Goal: Information Seeking & Learning: Check status

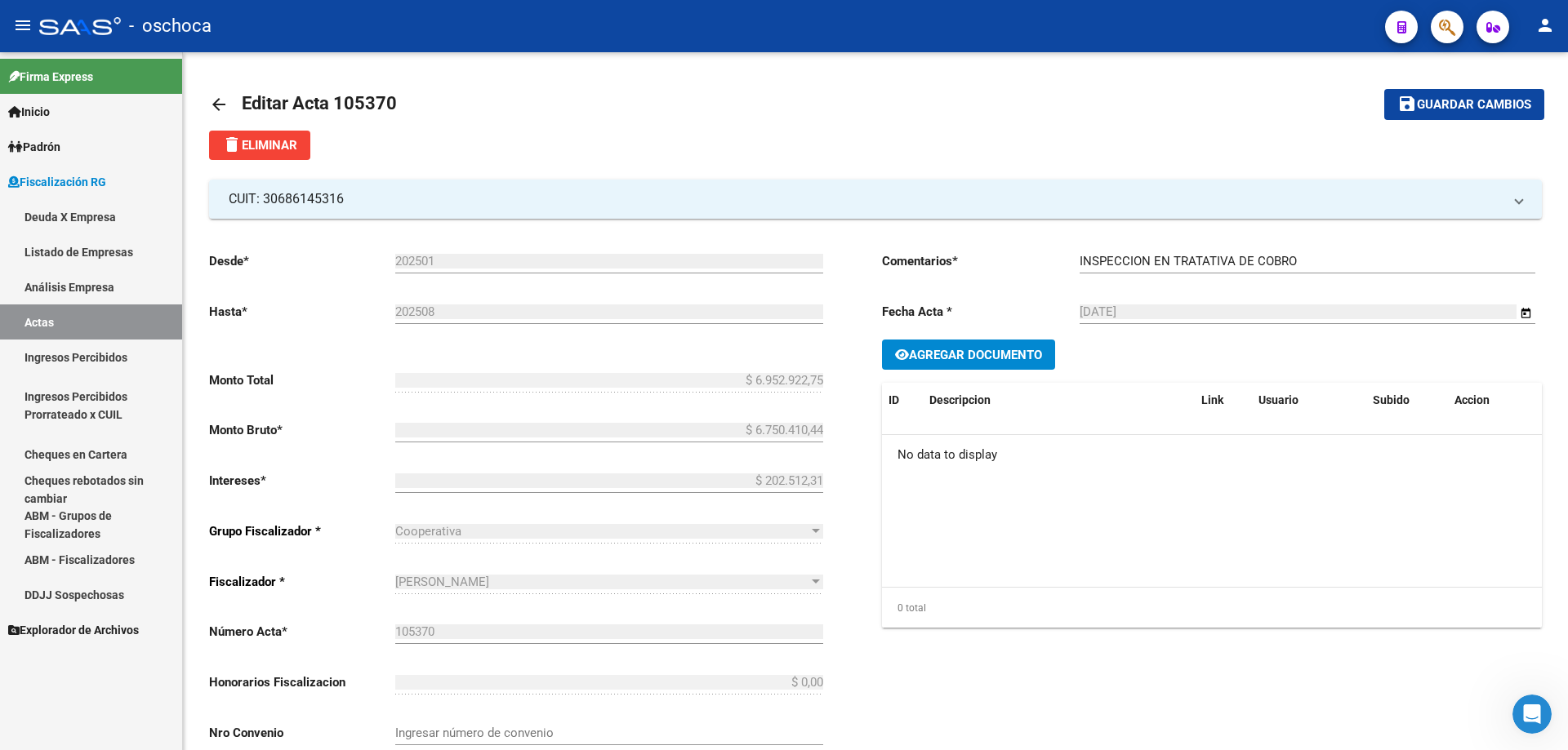
click at [54, 318] on link "Actas" at bounding box center [91, 322] width 182 height 35
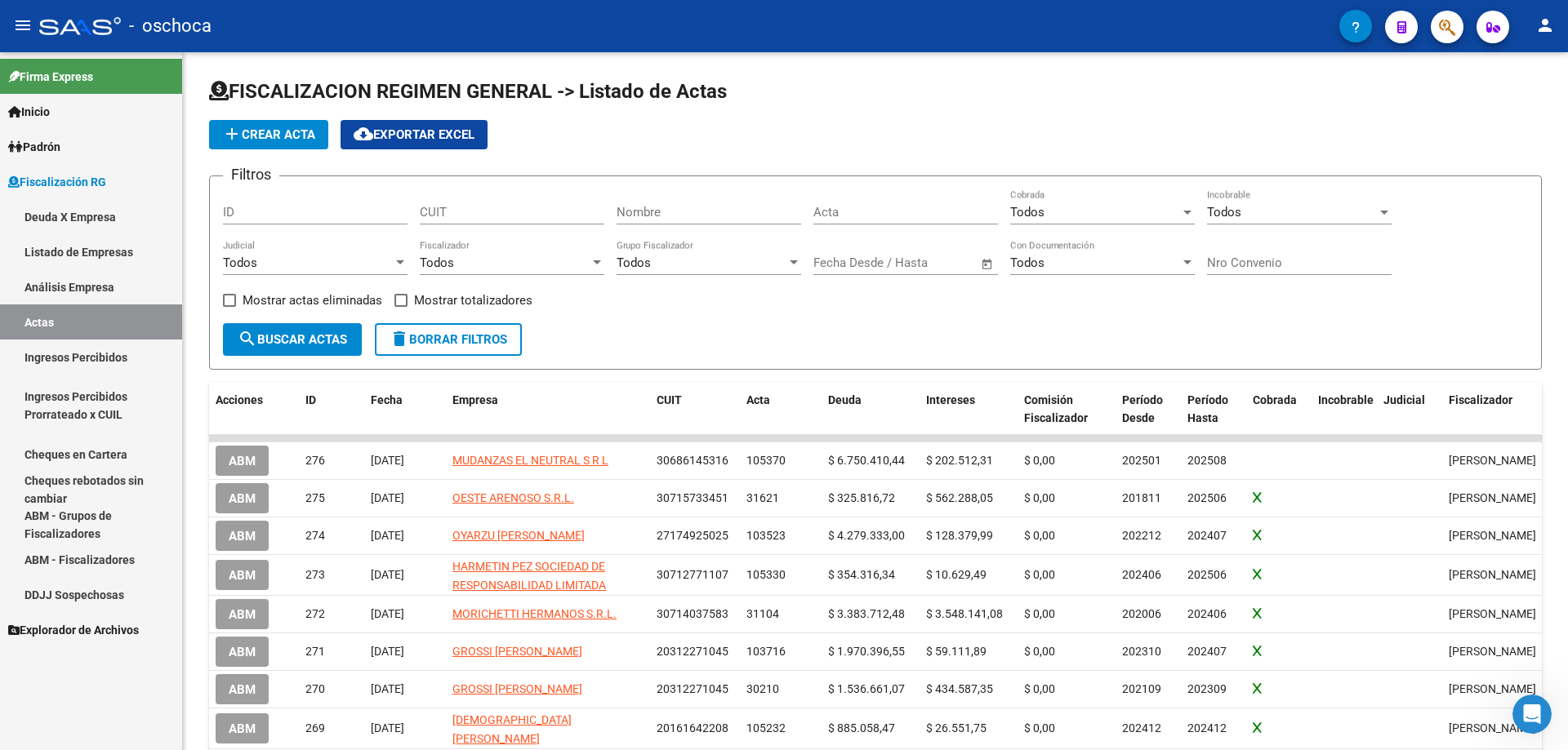
click at [56, 285] on link "Análisis Empresa" at bounding box center [91, 286] width 182 height 35
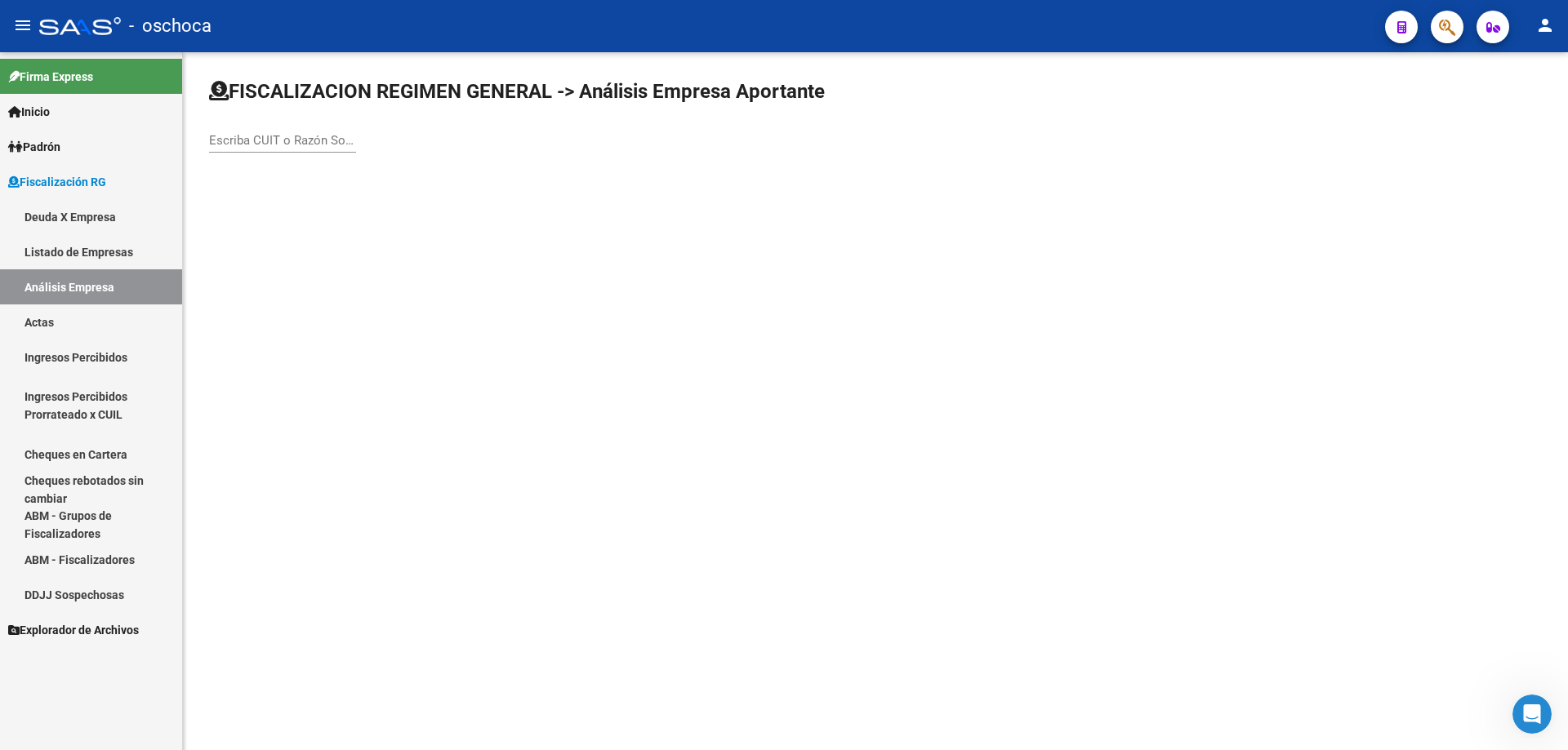
click at [278, 144] on input "Escriba CUIT o Razón Social para buscar" at bounding box center [282, 140] width 147 height 15
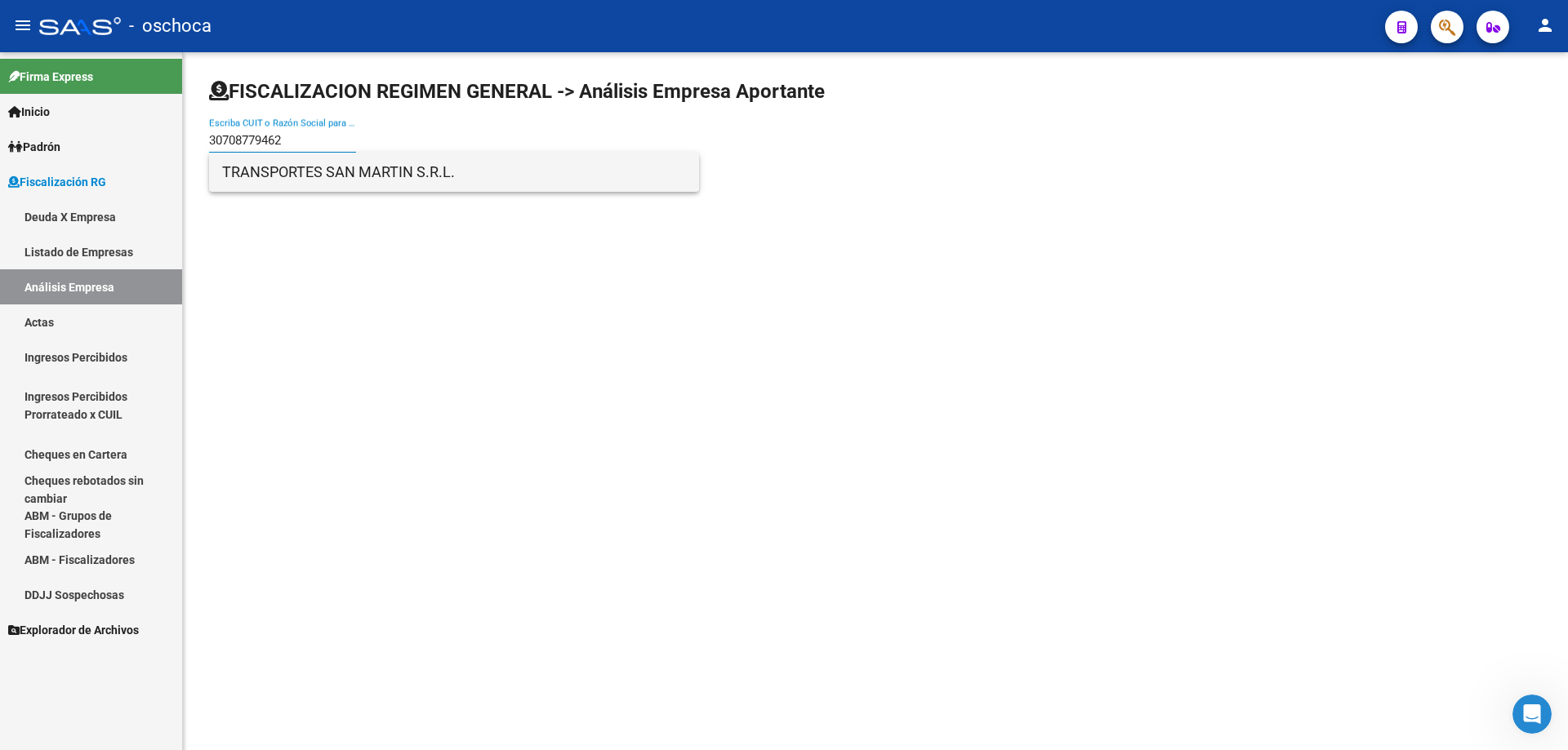
type input "30708779462"
click at [301, 183] on span "TRANSPORTES SAN MARTIN S.R.L." at bounding box center [454, 172] width 464 height 39
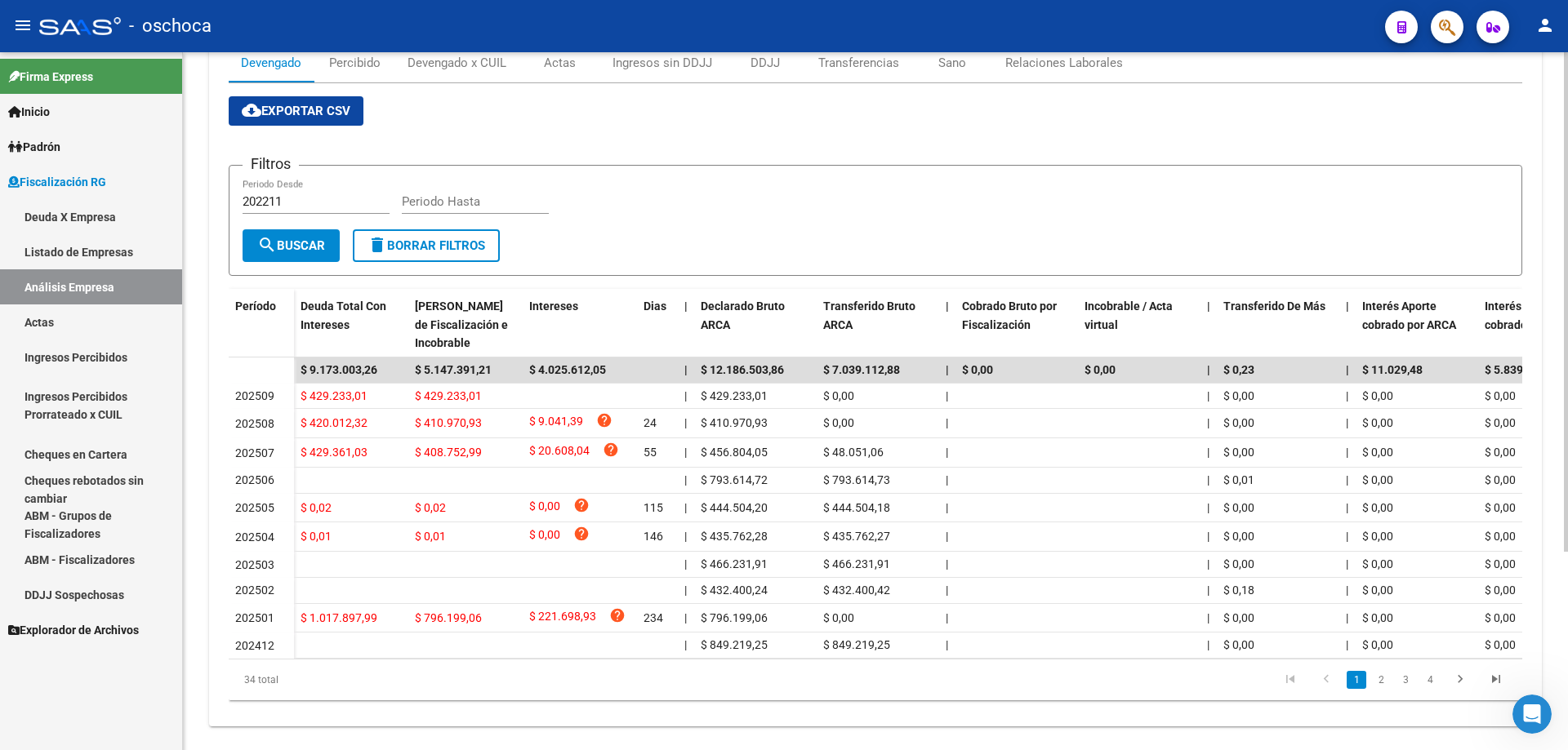
scroll to position [277, 0]
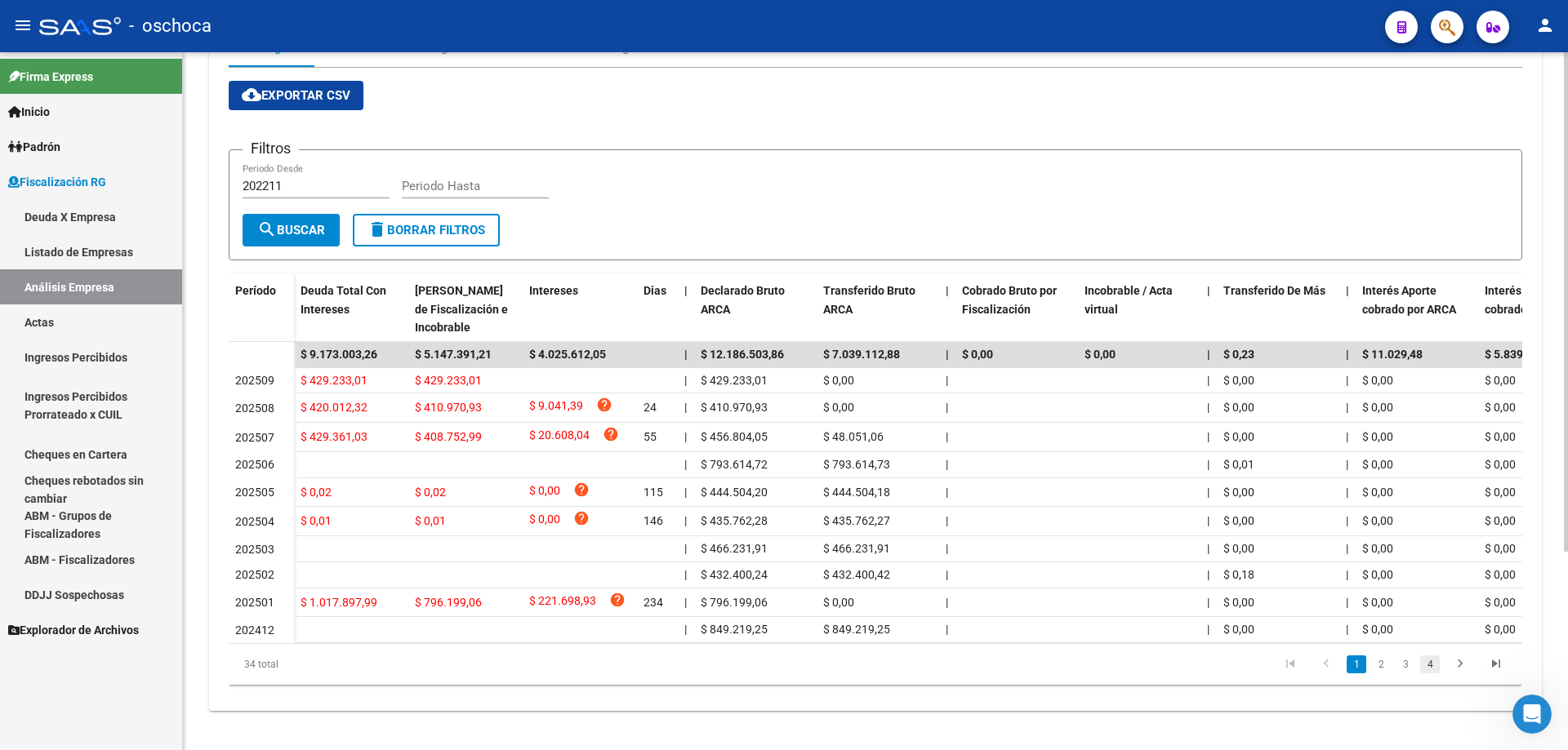
click at [1431, 668] on link "4" at bounding box center [1429, 664] width 20 height 18
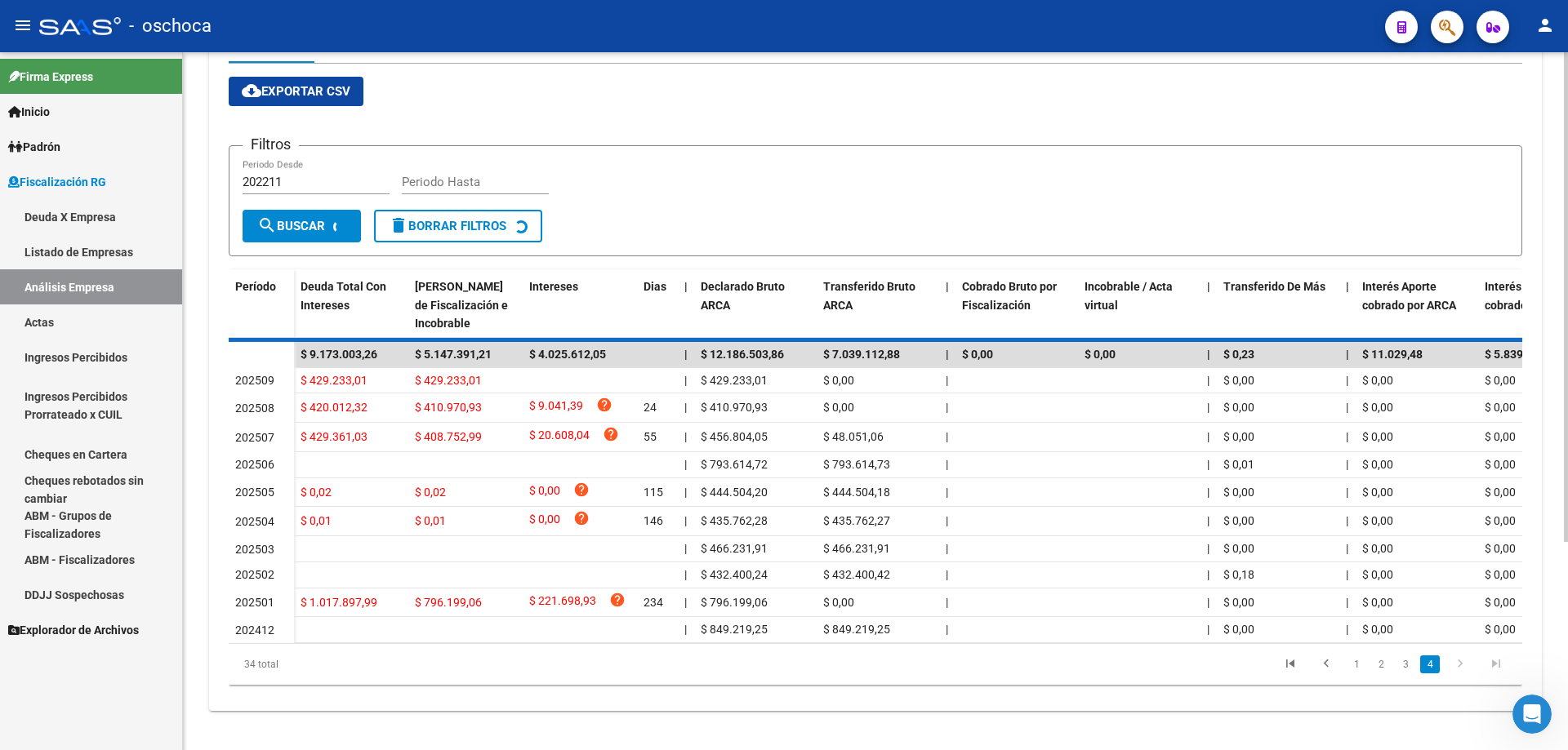
scroll to position [117, 0]
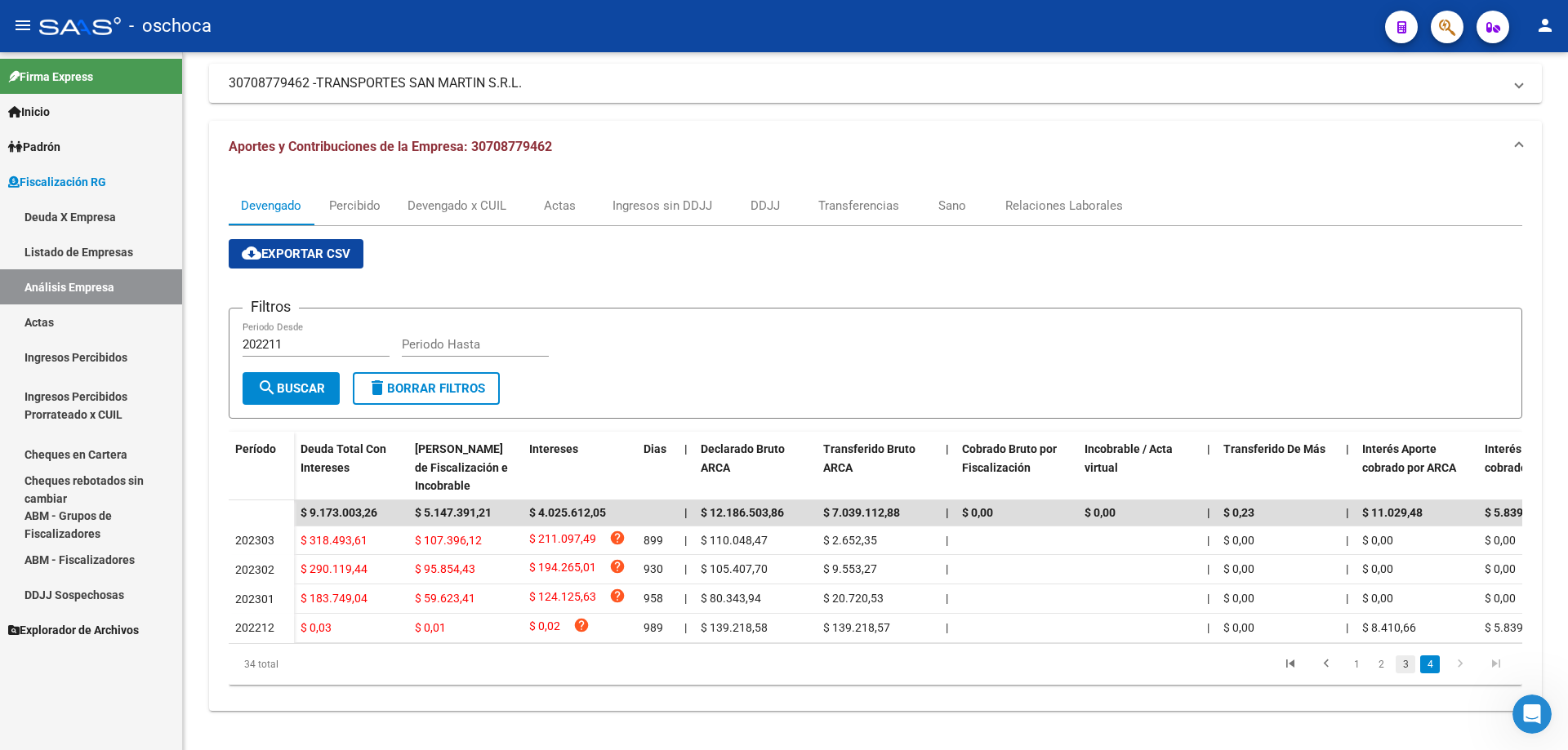
click at [1407, 661] on link "3" at bounding box center [1405, 664] width 20 height 18
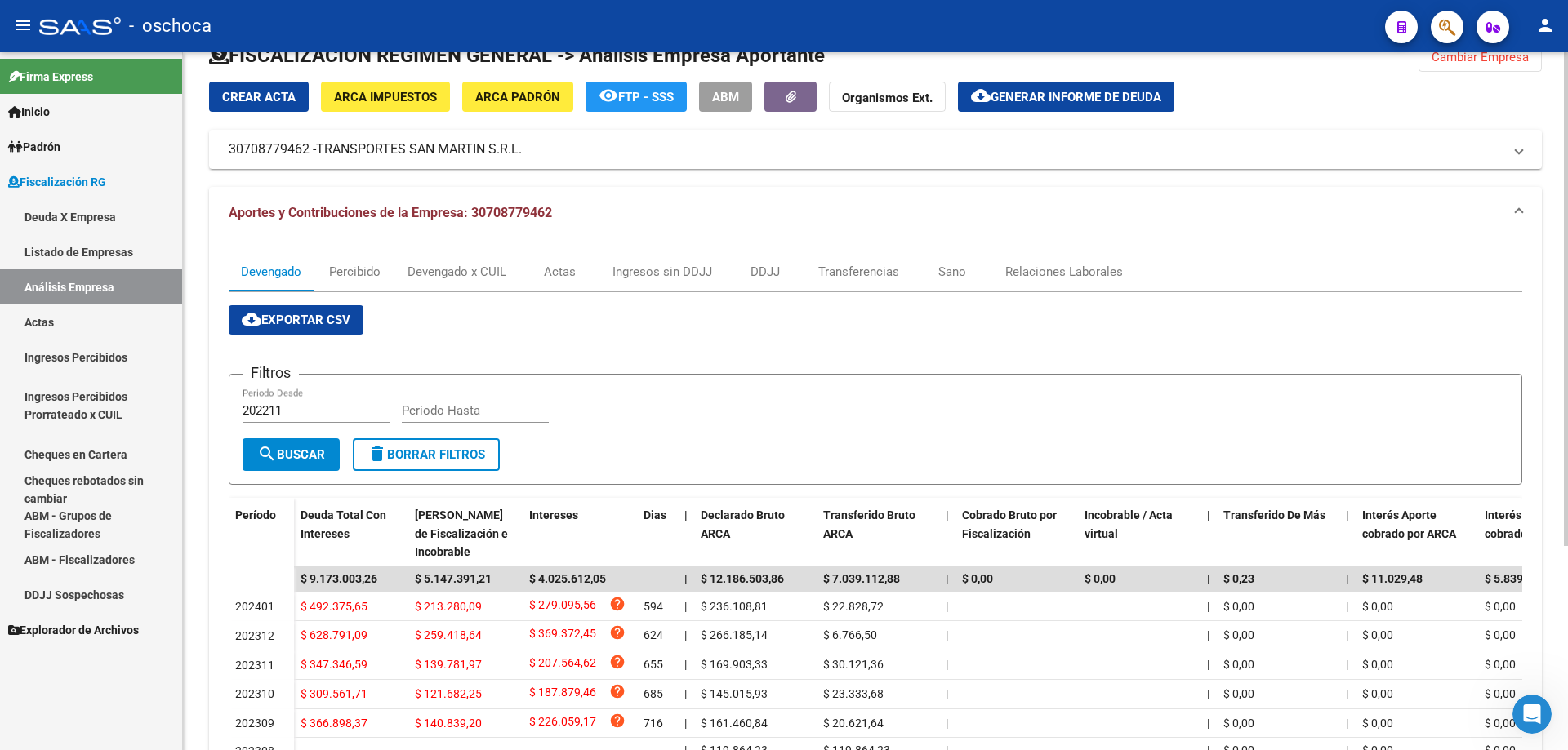
scroll to position [281, 0]
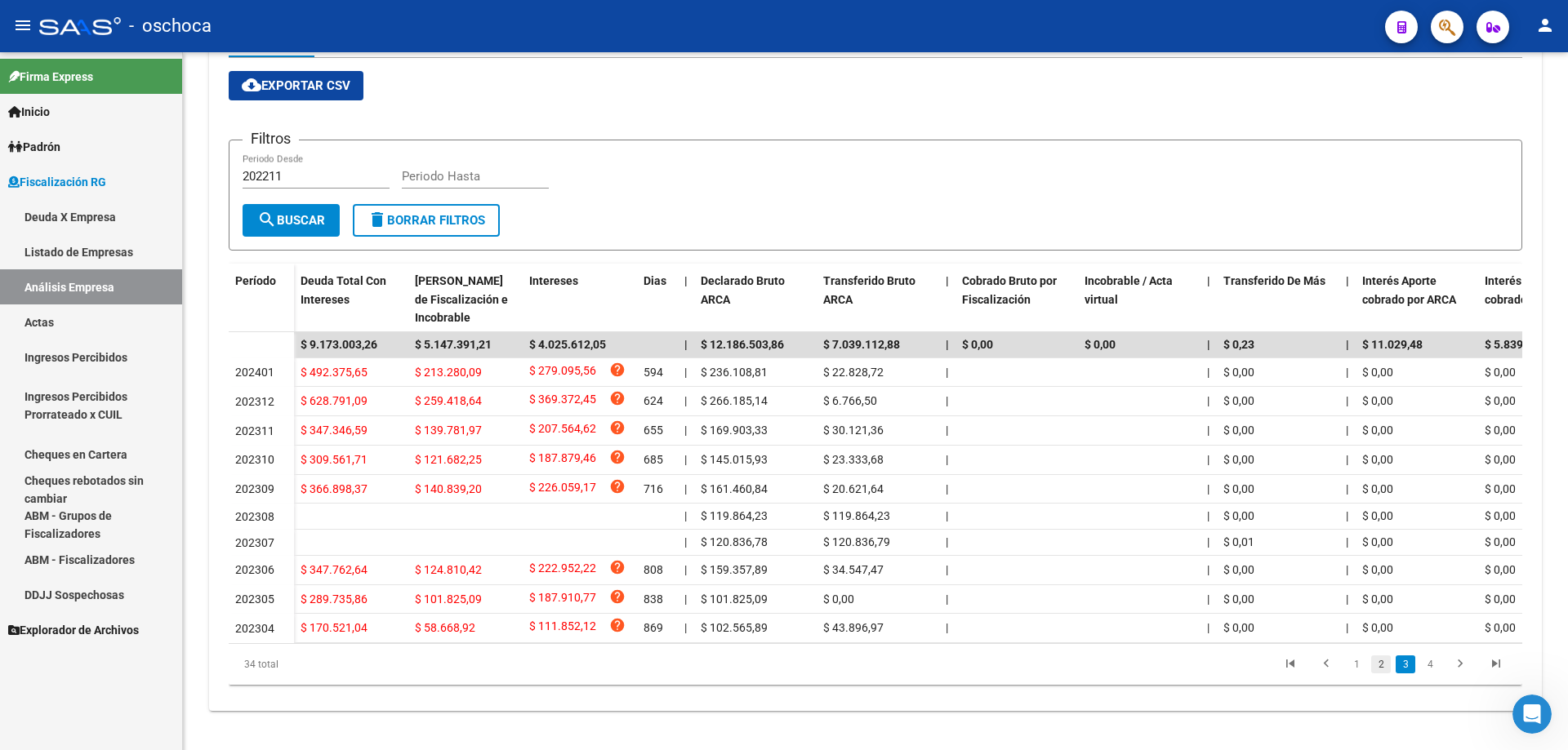
click at [1376, 673] on link "2" at bounding box center [1381, 664] width 20 height 18
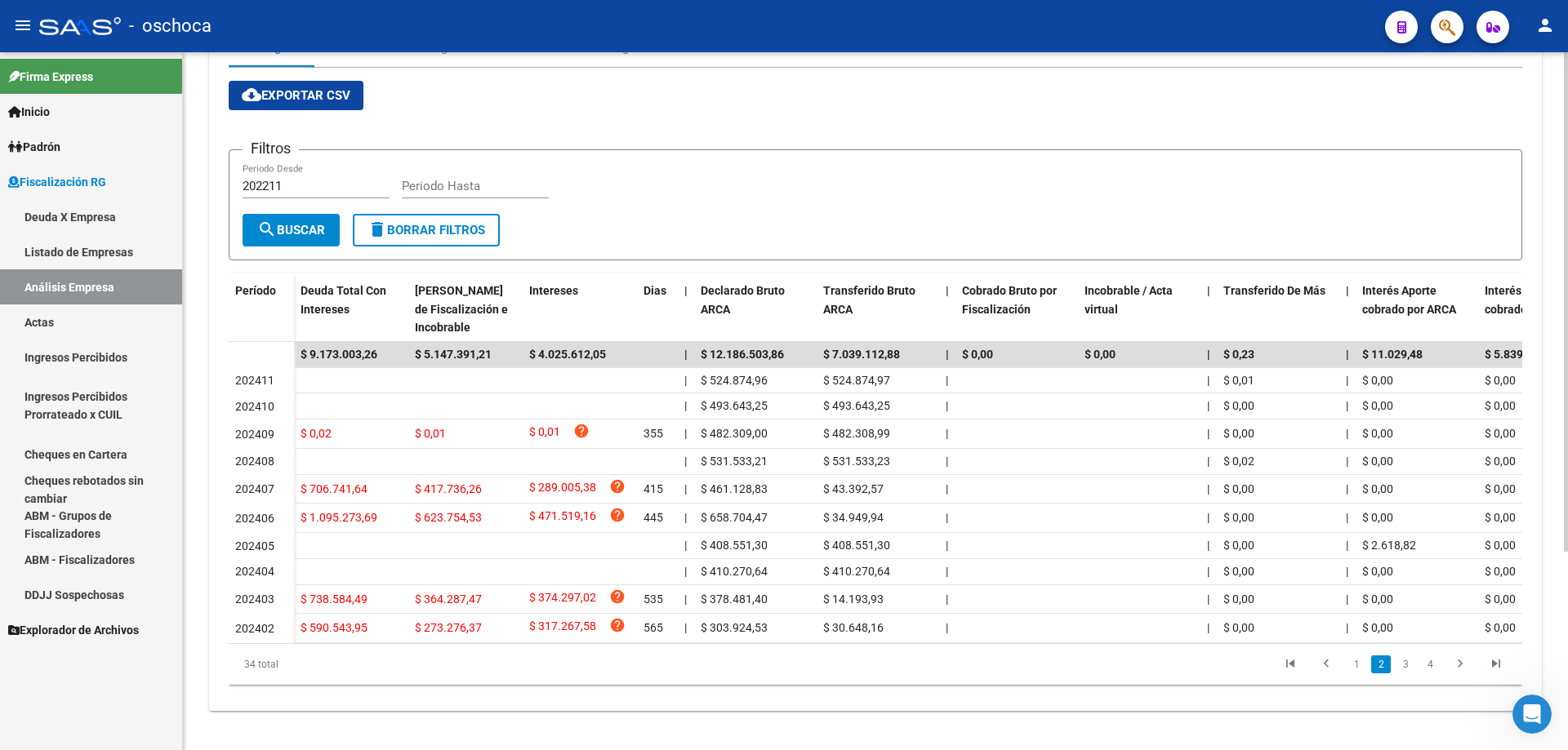
scroll to position [277, 0]
click at [1409, 668] on link "3" at bounding box center [1405, 664] width 20 height 18
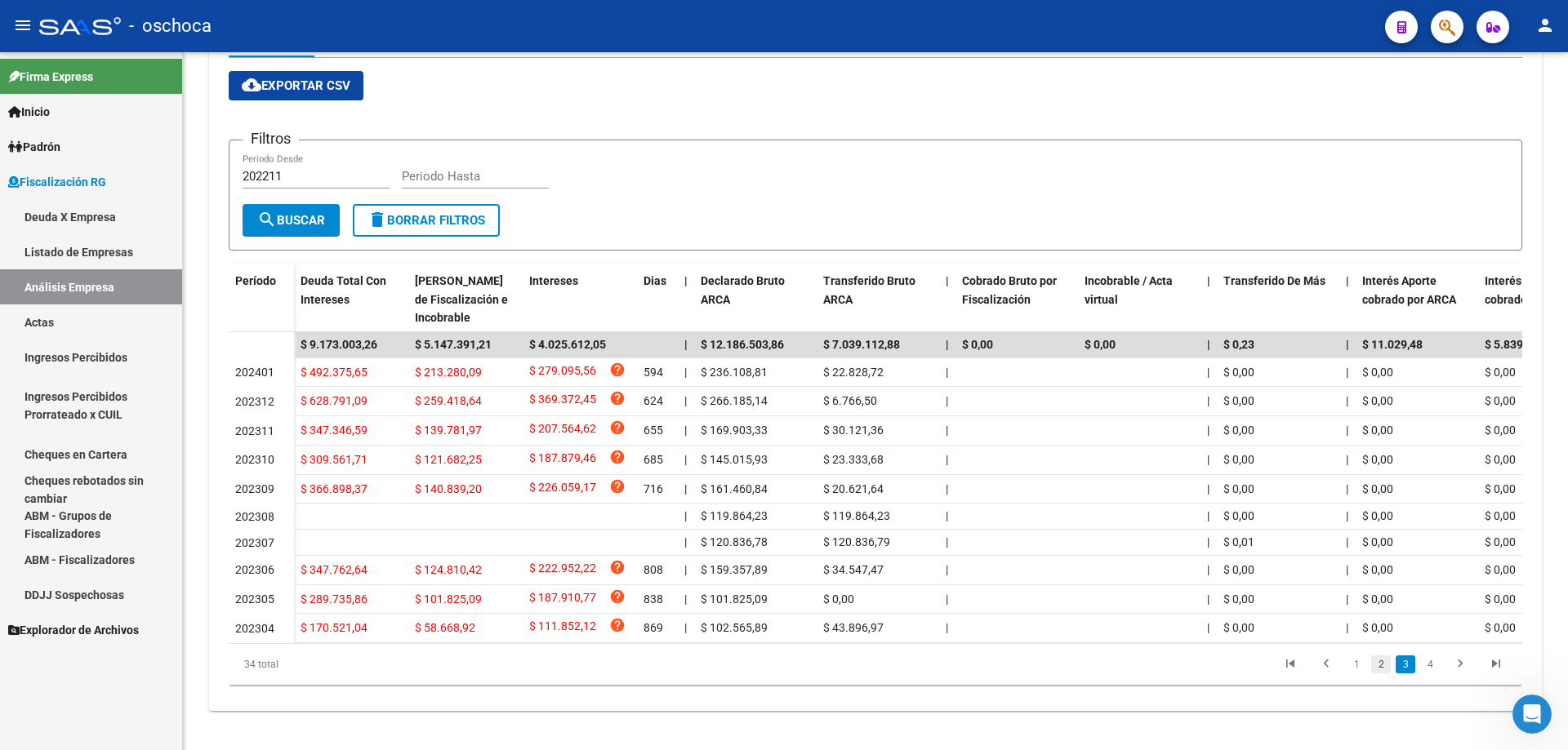
click at [1386, 673] on link "2" at bounding box center [1381, 664] width 20 height 18
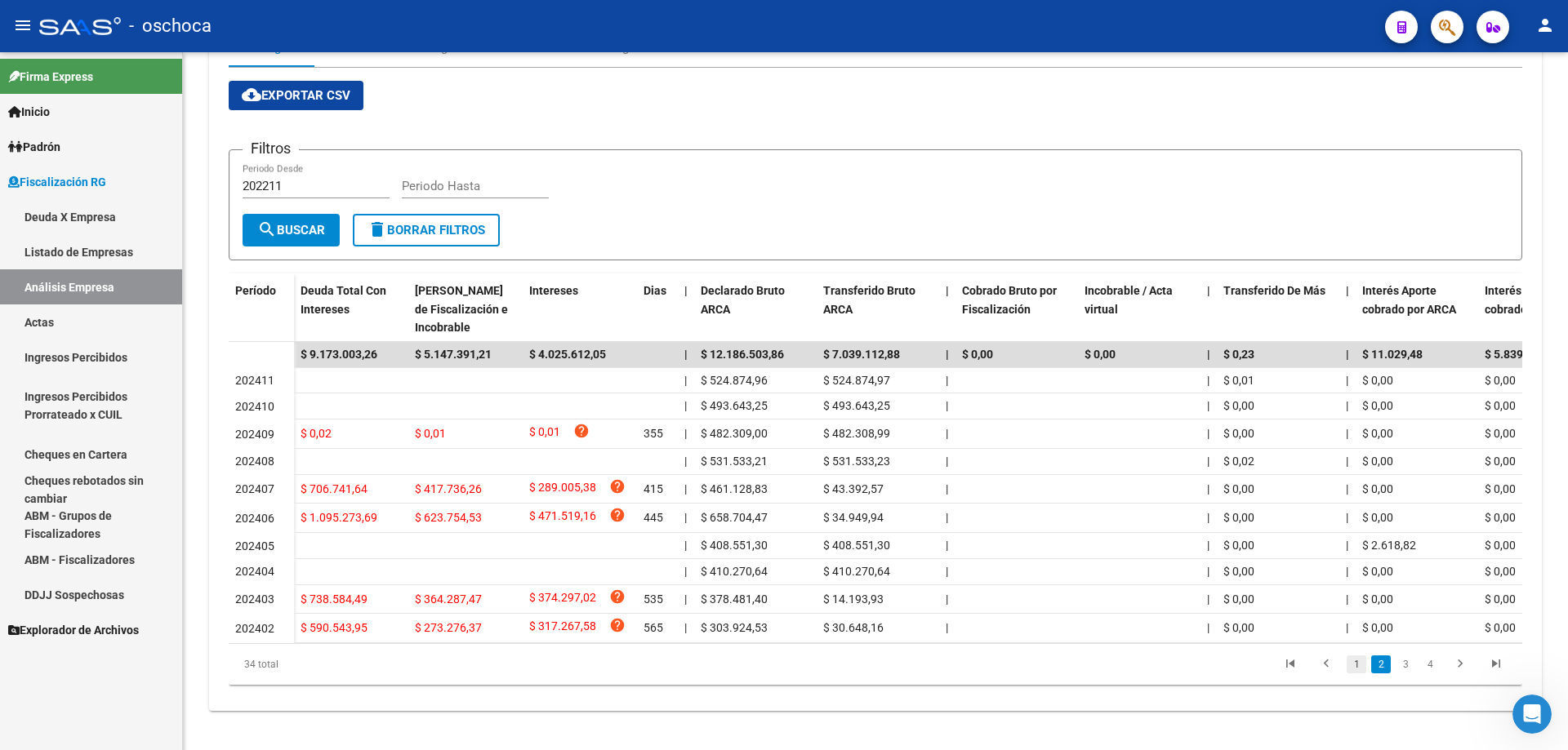
click at [1350, 665] on link "1" at bounding box center [1356, 664] width 20 height 18
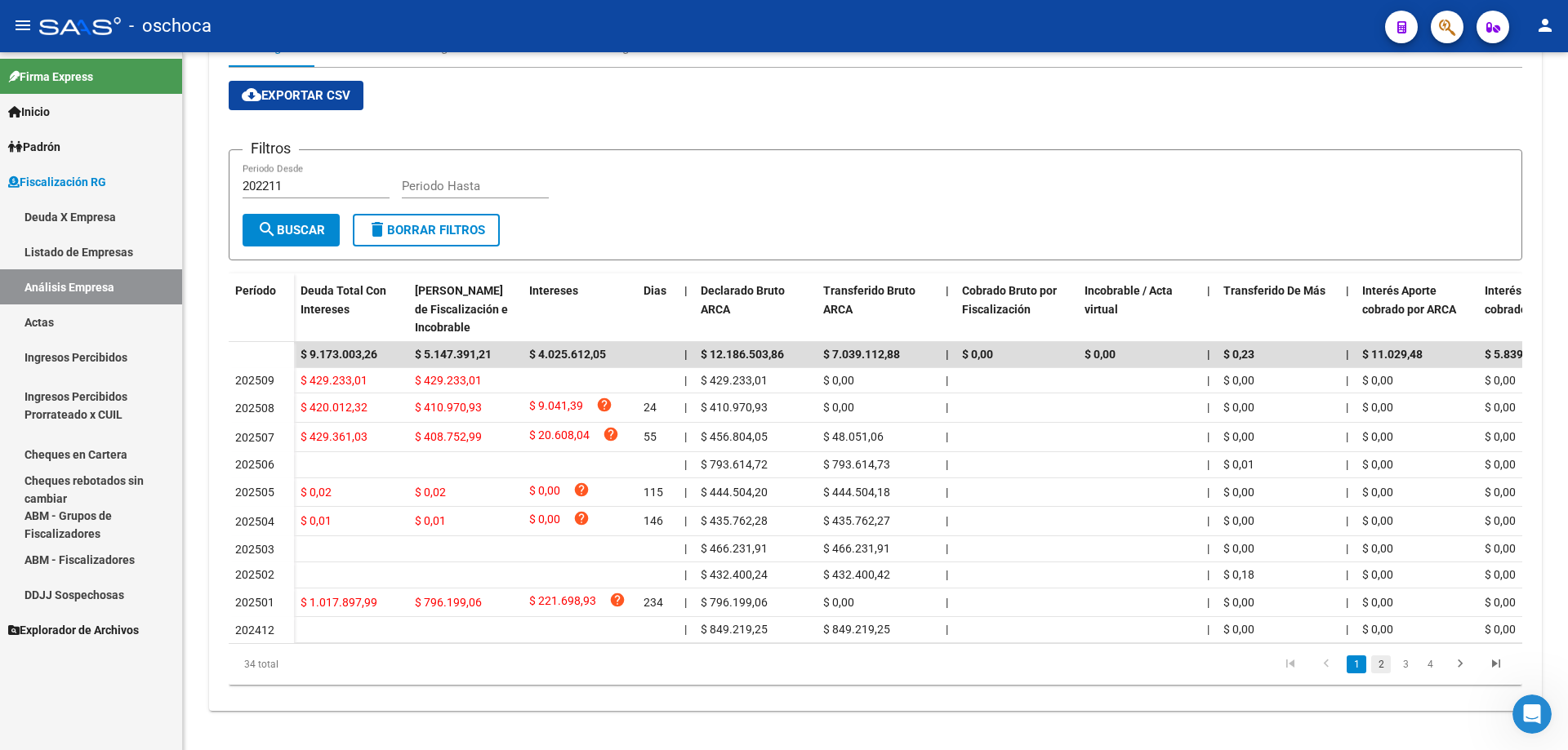
click at [1385, 666] on link "2" at bounding box center [1381, 664] width 20 height 18
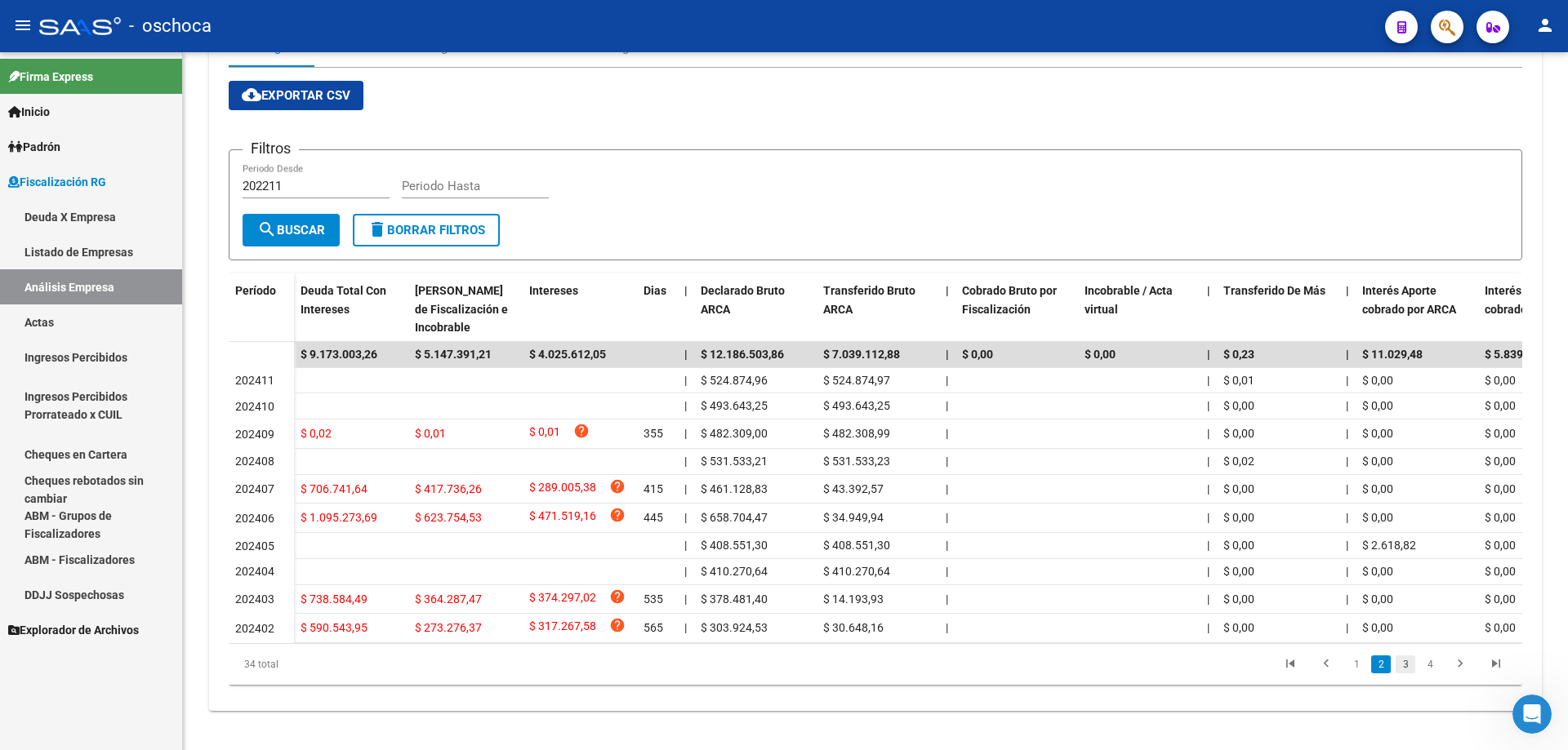
click at [1409, 667] on link "3" at bounding box center [1405, 664] width 20 height 18
